Goal: Subscribe to service/newsletter

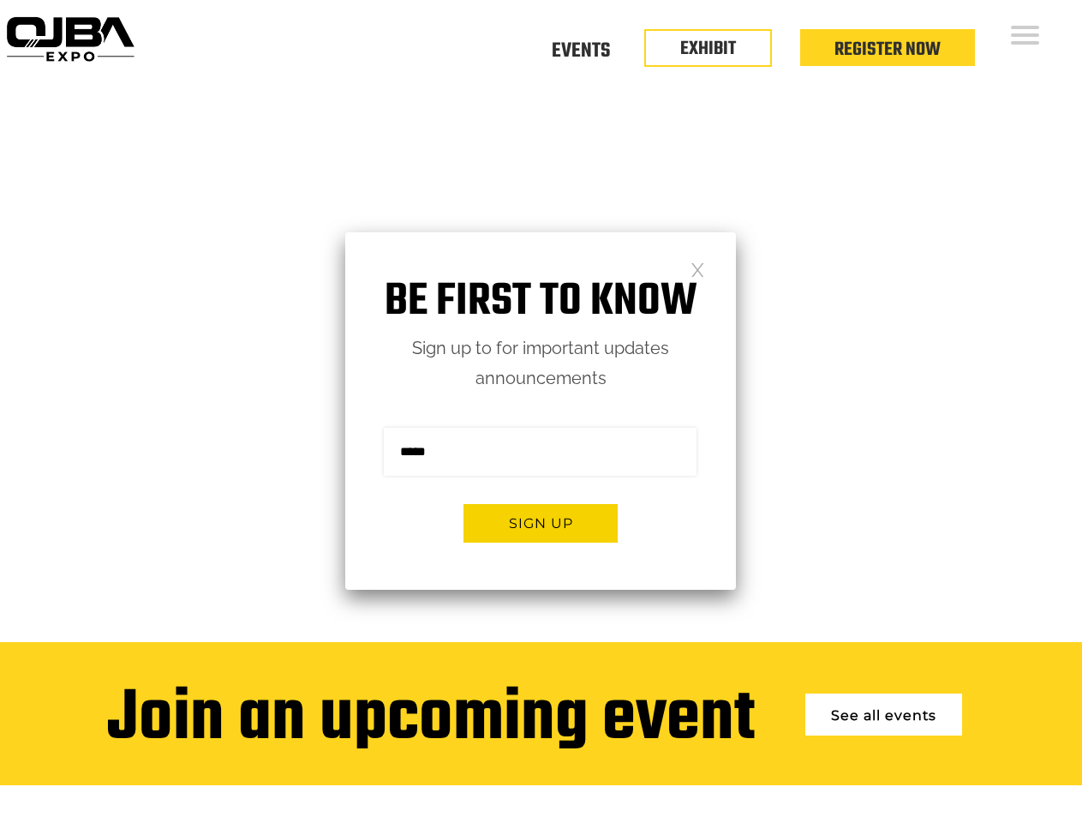
click at [541, 411] on form "Sign me up for the newsletter! ******* Sign up" at bounding box center [540, 491] width 391 height 196
click at [541, 523] on button "Sign up" at bounding box center [541, 523] width 154 height 39
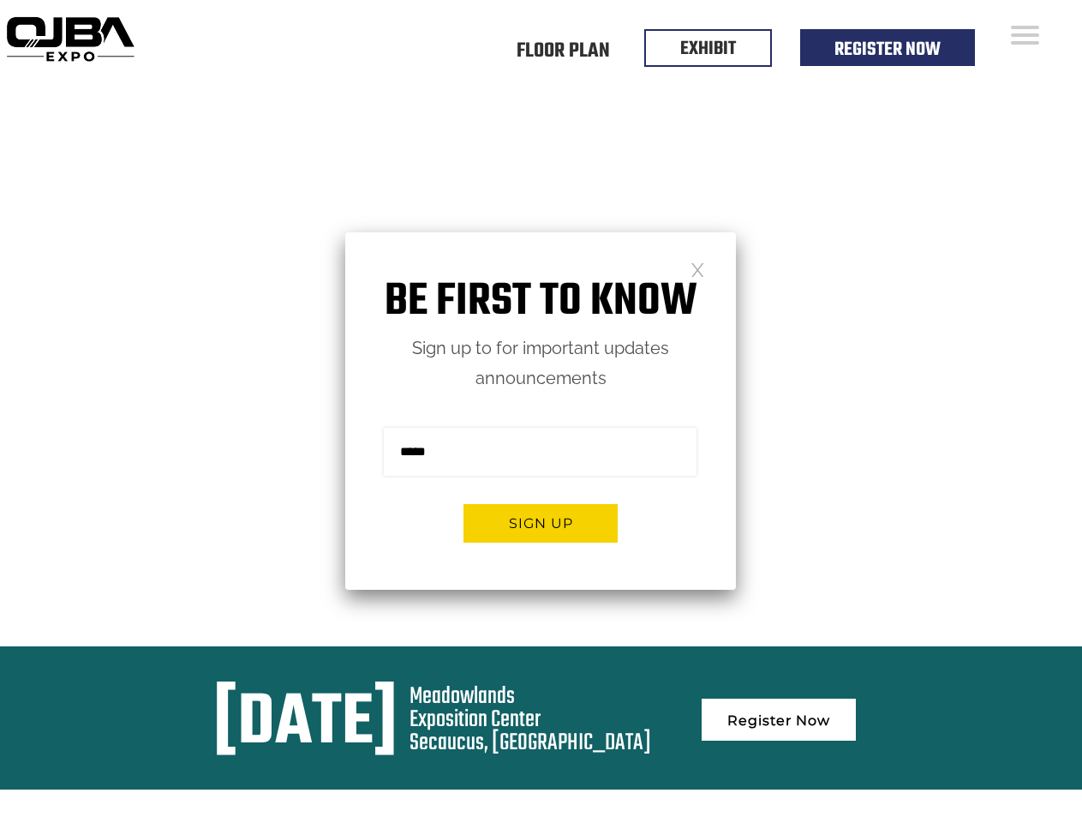
click at [541, 411] on form "Sign me up for the newsletter! ******* Sign up" at bounding box center [540, 491] width 391 height 196
click at [541, 523] on button "Sign up" at bounding box center [541, 523] width 154 height 39
